Goal: Task Accomplishment & Management: Manage account settings

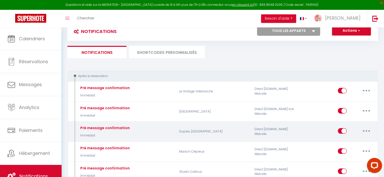
scroll to position [38, 0]
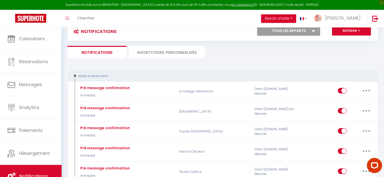
click at [172, 51] on li "SHORTCODES PERSONNALISÉS" at bounding box center [167, 52] width 76 height 12
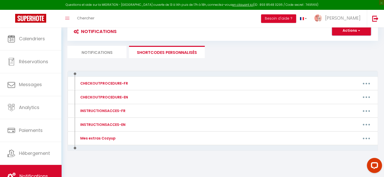
click at [348, 33] on button "Actions" at bounding box center [351, 31] width 39 height 10
click at [94, 54] on li "Notifications" at bounding box center [96, 52] width 59 height 12
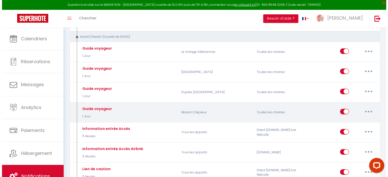
scroll to position [290, 0]
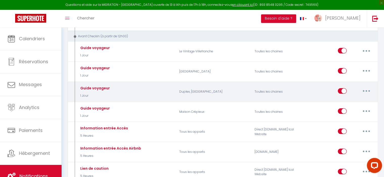
click at [369, 87] on button "button" at bounding box center [366, 91] width 14 height 8
click at [355, 98] on link "Editer" at bounding box center [352, 102] width 37 height 9
type input "Guide voyageur"
select select "1 Jour"
checkbox input "true"
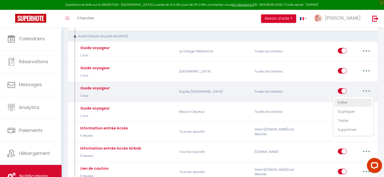
checkbox input "false"
type input "Procédure pour le checkin - [RENTAL:NAME]"
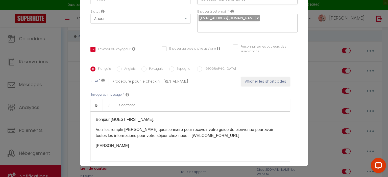
scroll to position [61, 0]
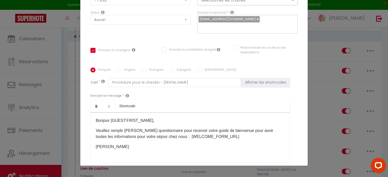
click at [117, 71] on input "Anglais" at bounding box center [119, 70] width 5 height 5
radio input "true"
checkbox input "true"
checkbox input "false"
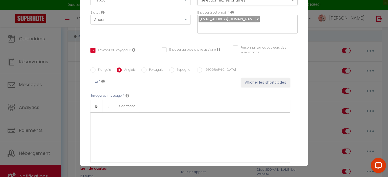
click at [92, 70] on input "Français" at bounding box center [92, 70] width 5 height 5
radio input "true"
checkbox input "true"
checkbox input "false"
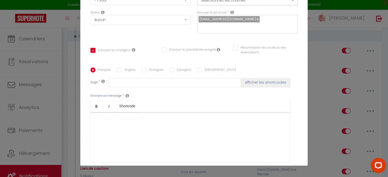
type input "Procédure pour le checkin - [RENTAL:NAME]"
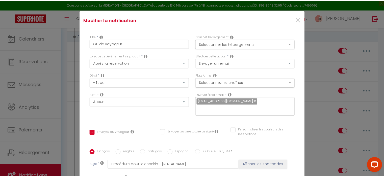
scroll to position [0, 0]
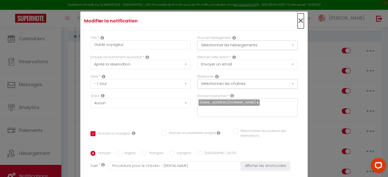
click at [297, 18] on span "×" at bounding box center [300, 20] width 6 height 15
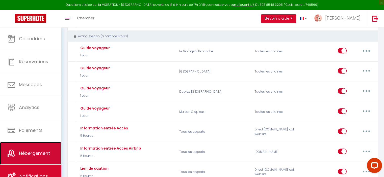
click at [42, 152] on span "Hébergement" at bounding box center [34, 153] width 31 height 6
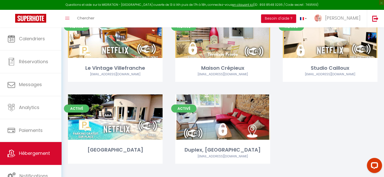
scroll to position [76, 0]
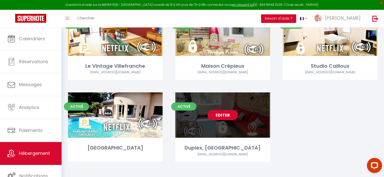
click at [222, 115] on link "Editer" at bounding box center [222, 115] width 30 height 10
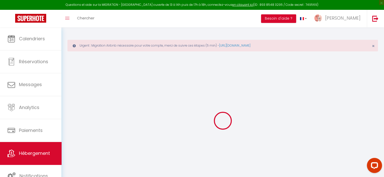
select select
checkbox input "false"
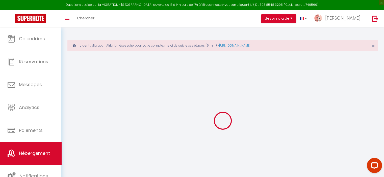
checkbox input "false"
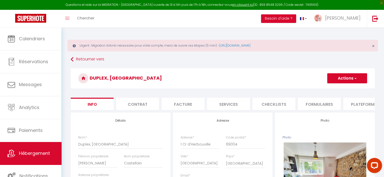
select select
checkbox input "false"
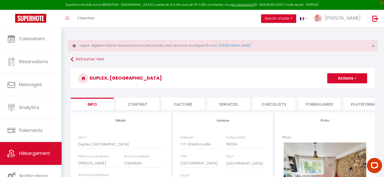
checkbox input "false"
click at [336, 104] on li "Formulaires" at bounding box center [319, 104] width 43 height 12
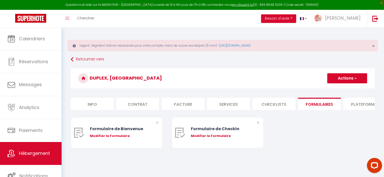
click at [342, 76] on button "Actions" at bounding box center [347, 78] width 40 height 10
click at [340, 88] on link "Créer un nouveau formulaire" at bounding box center [336, 89] width 62 height 7
select select "[object Object]"
select select
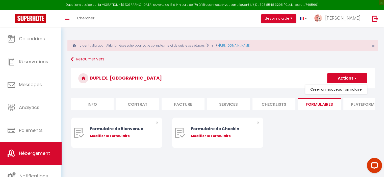
select select
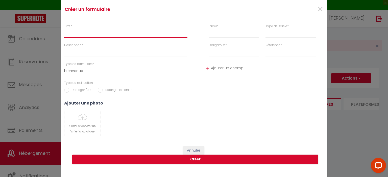
click at [84, 30] on input "Titre *" at bounding box center [125, 33] width 123 height 9
type input "G"
select select
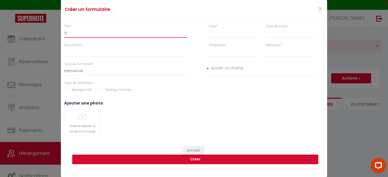
type input "Gu"
select select
type input "Gui"
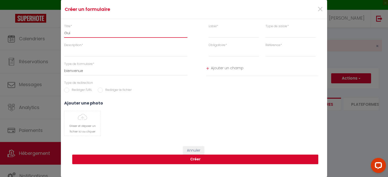
select select
type input "Guid"
select select
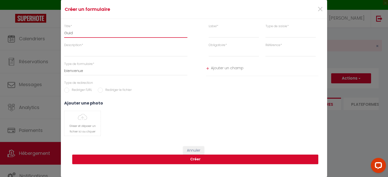
select select
type input "Guide"
select select
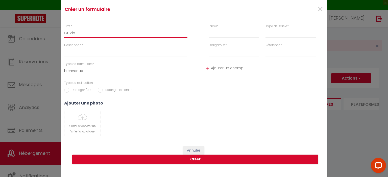
select select
type input "Guide"
select select
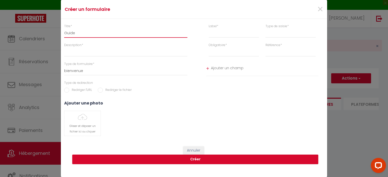
type input "Guide B"
select select
type input "Guide Bi"
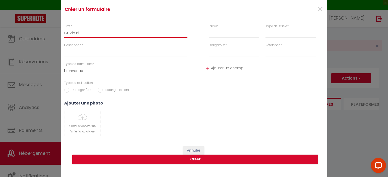
select select
type input "Guide Bie"
select select
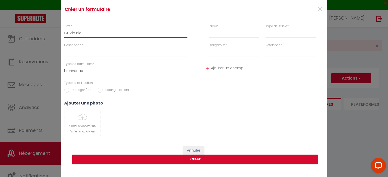
select select
type input "Guide Bien"
select select
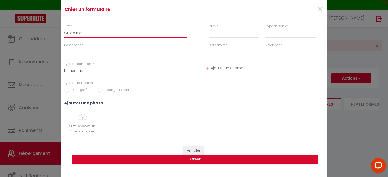
select select
type input "Guide Bie"
select select
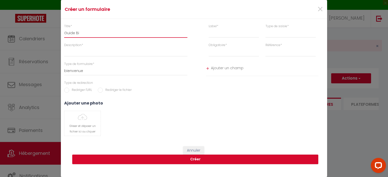
type input "Guide B"
select select
type input "Guide"
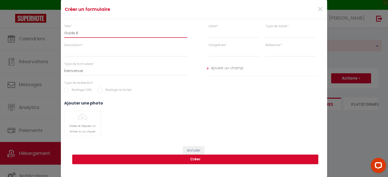
select select
type input "Guide"
select select
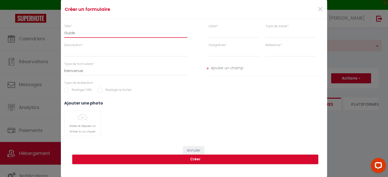
select select
type input "G"
select select
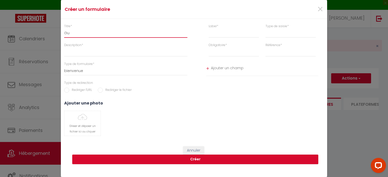
select select
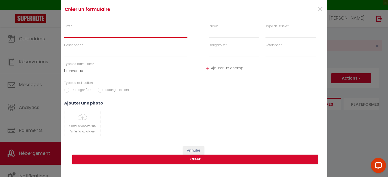
select select
click at [318, 8] on span "×" at bounding box center [320, 9] width 6 height 15
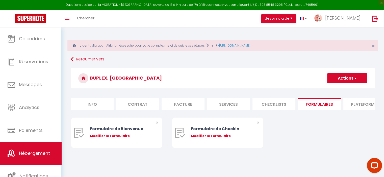
click at [270, 106] on li "Checklists" at bounding box center [273, 104] width 43 height 12
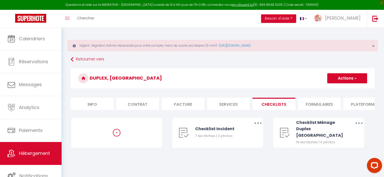
click at [303, 106] on li "Formulaires" at bounding box center [319, 104] width 43 height 12
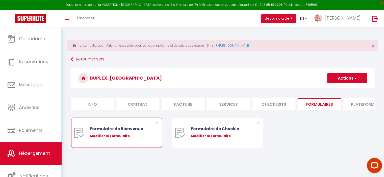
click at [125, 138] on div "Modifier le Formulaire" at bounding box center [120, 136] width 61 height 5
type input "Formulaire de Bienvenue"
type input "Afin de préparer au mieux votre arrivée et recevoir votre Guide de Bienvenue, j…"
select select "[object Object]"
radio input "true"
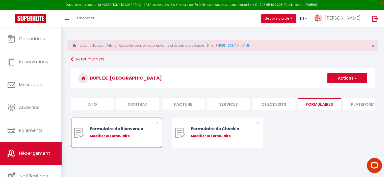
select select
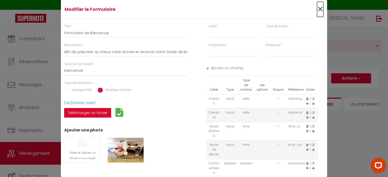
click at [319, 9] on span "×" at bounding box center [320, 9] width 6 height 15
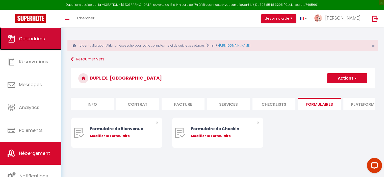
click at [46, 40] on link "Calendriers" at bounding box center [30, 39] width 61 height 23
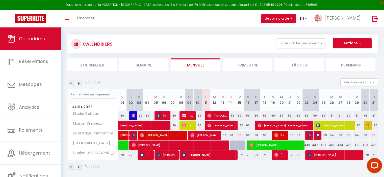
scroll to position [28, 0]
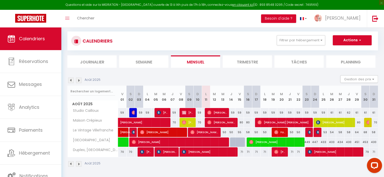
click at [79, 82] on img at bounding box center [79, 81] width 6 height 6
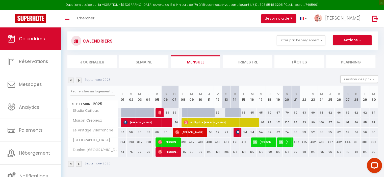
click at [72, 83] on img at bounding box center [71, 81] width 6 height 6
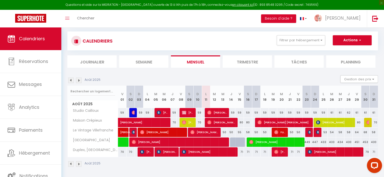
click at [376, 113] on div "61" at bounding box center [374, 112] width 8 height 9
type input "61"
type input "Dim 31 Août 2025"
type input "Lun 01 Septembre 2025"
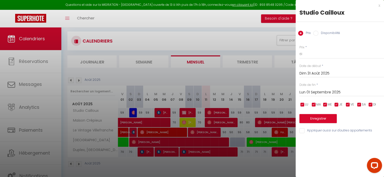
click at [247, 75] on div at bounding box center [192, 88] width 384 height 177
